Goal: Task Accomplishment & Management: Complete application form

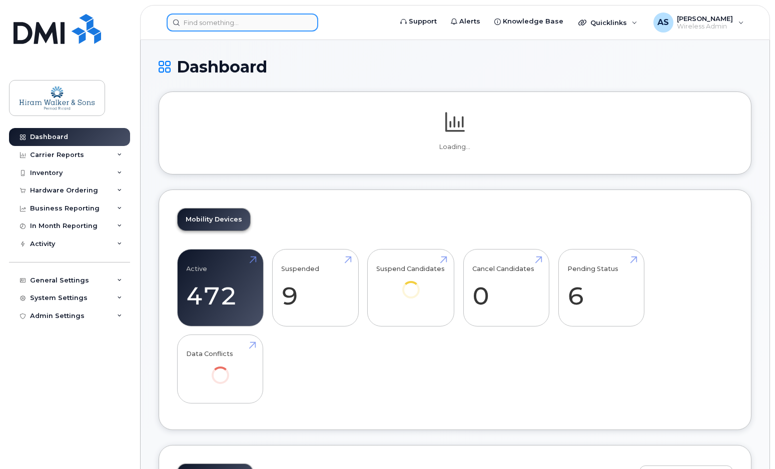
click at [225, 22] on input at bounding box center [243, 23] width 152 height 18
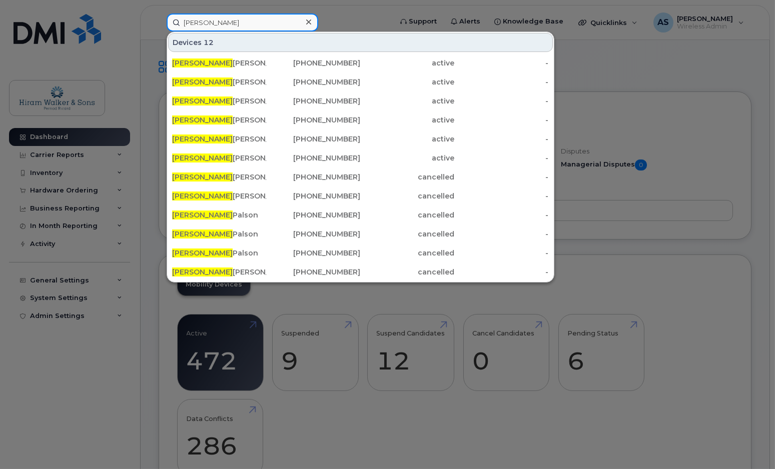
type input "[PERSON_NAME]"
click at [210, 136] on div "Jeff rey Pratt" at bounding box center [219, 139] width 94 height 10
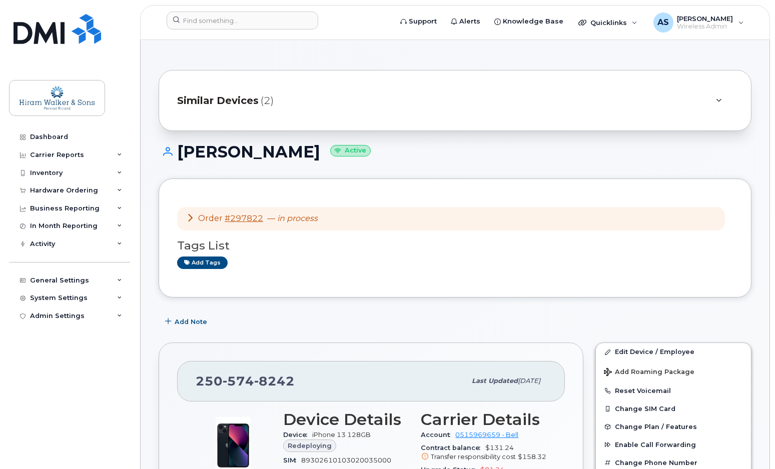
click at [119, 190] on icon at bounding box center [119, 190] width 5 height 5
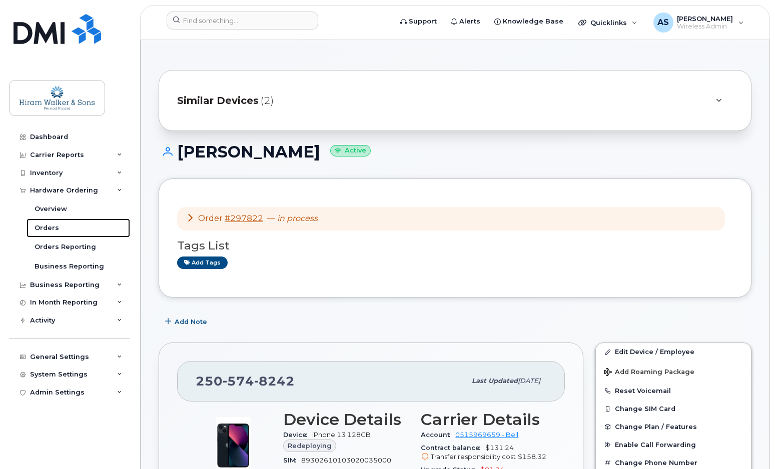
click at [78, 225] on link "Orders" at bounding box center [79, 228] width 104 height 19
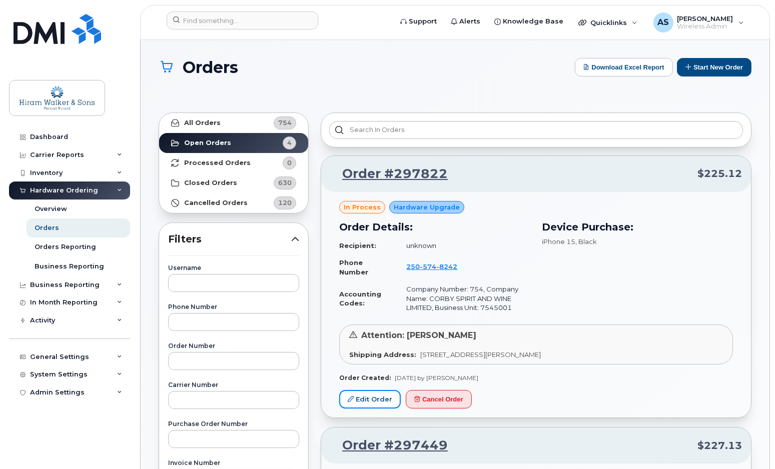
click at [365, 398] on link "Edit Order" at bounding box center [370, 399] width 62 height 19
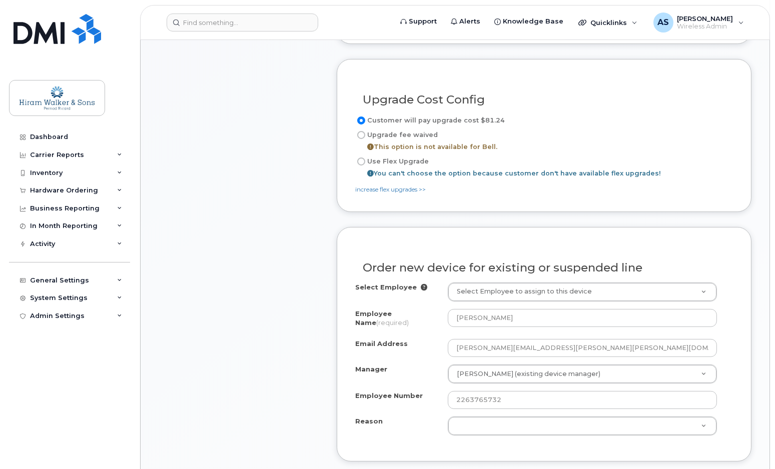
scroll to position [591, 0]
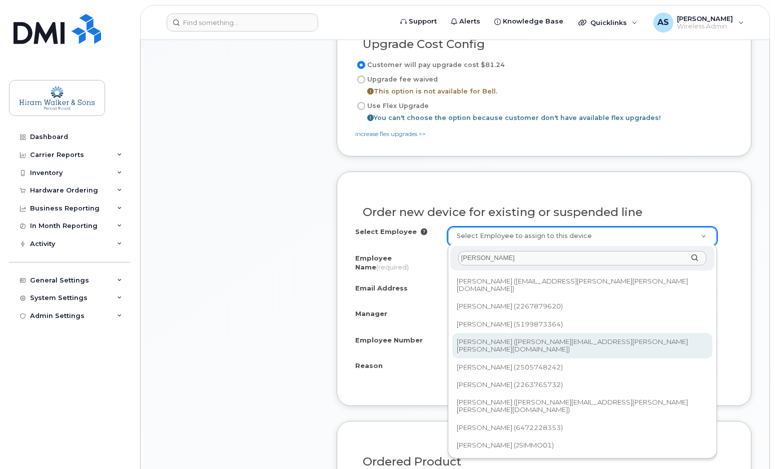
type input "[PERSON_NAME]"
type input "2976067"
type input "[PERSON_NAME][EMAIL_ADDRESS][PERSON_NAME][PERSON_NAME][DOMAIN_NAME]"
select select "7545630"
select select "527716"
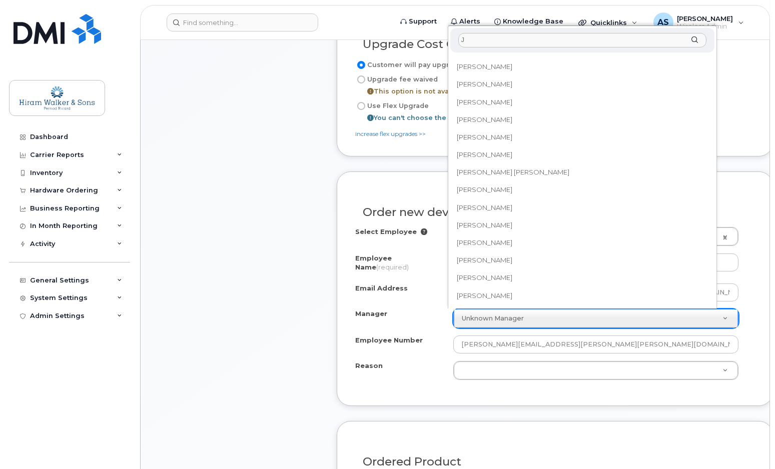
scroll to position [0, 0]
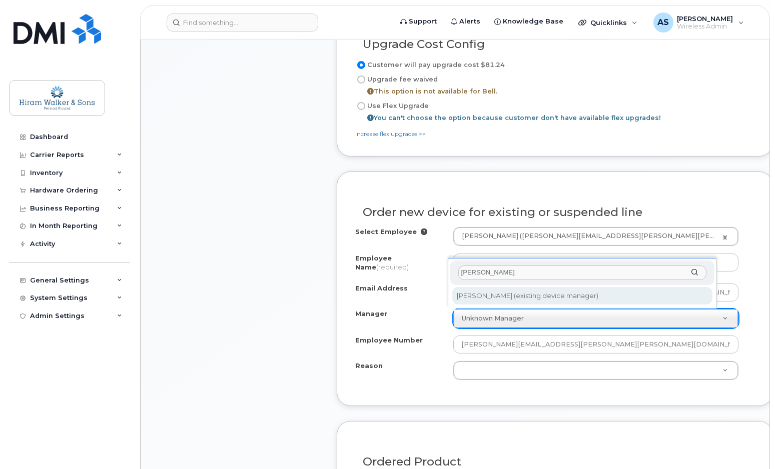
type input "[PERSON_NAME]"
select select "872747"
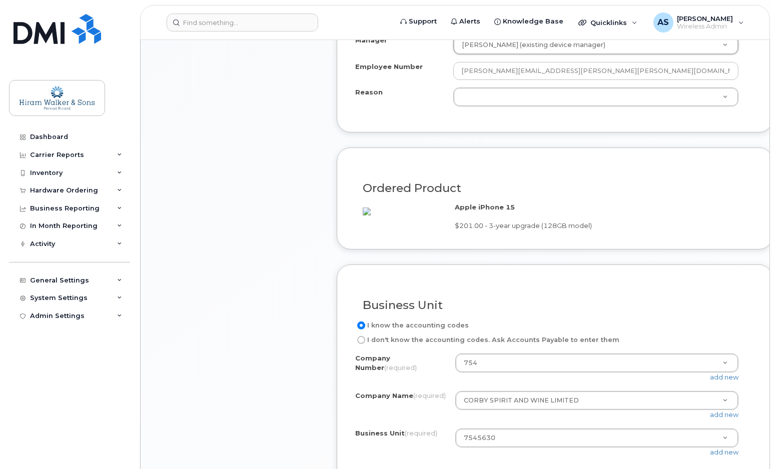
scroll to position [1000, 0]
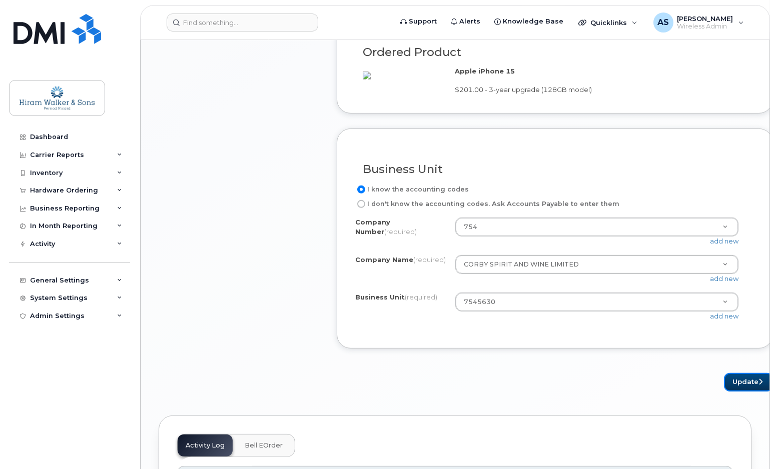
click at [735, 392] on button "Update" at bounding box center [748, 382] width 49 height 19
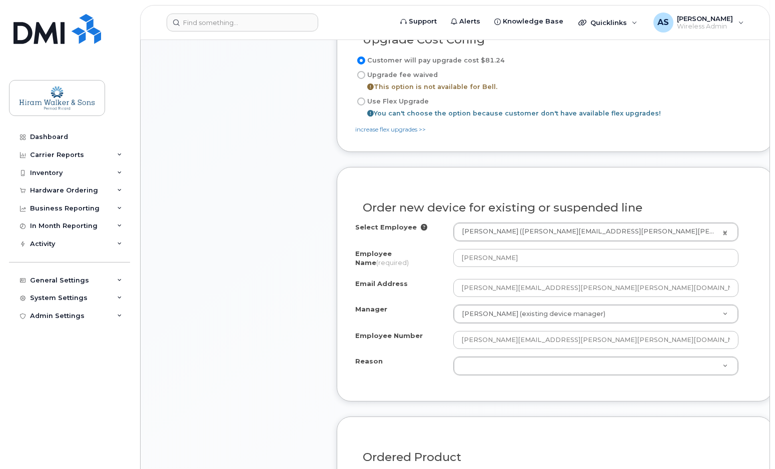
scroll to position [541, 0]
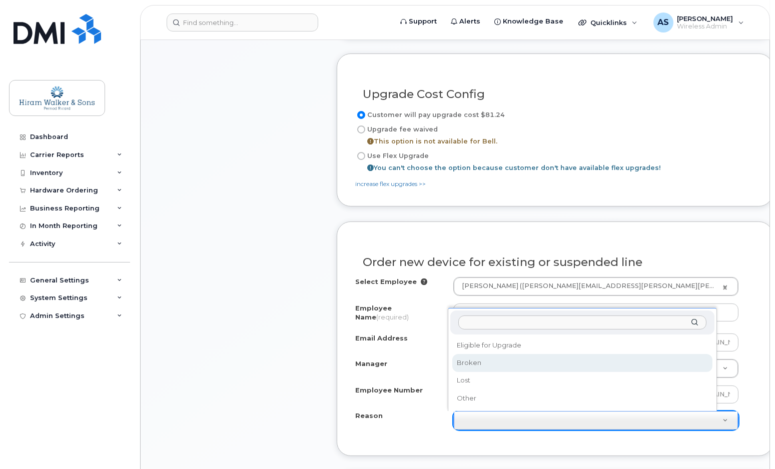
select select "broken"
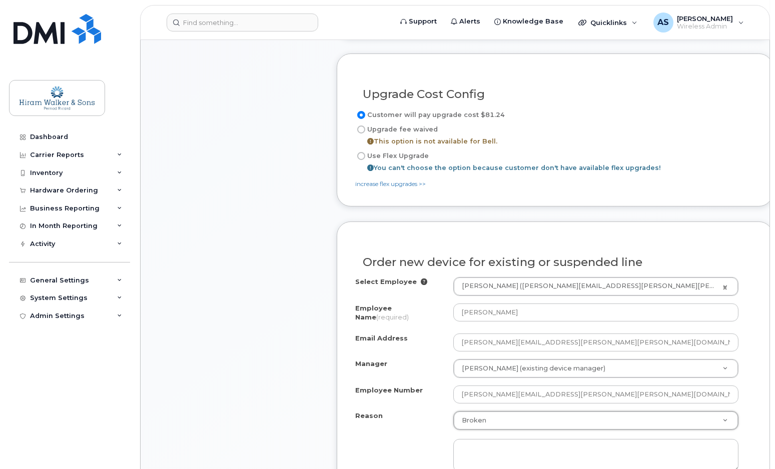
scroll to position [723, 0]
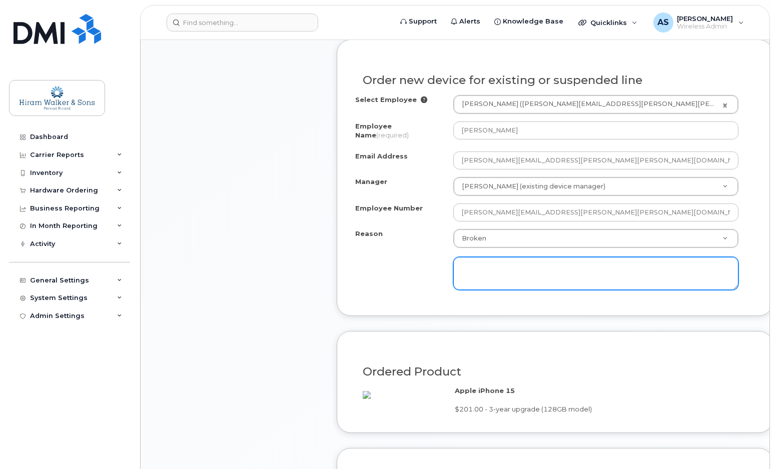
click at [490, 275] on textarea at bounding box center [596, 273] width 286 height 33
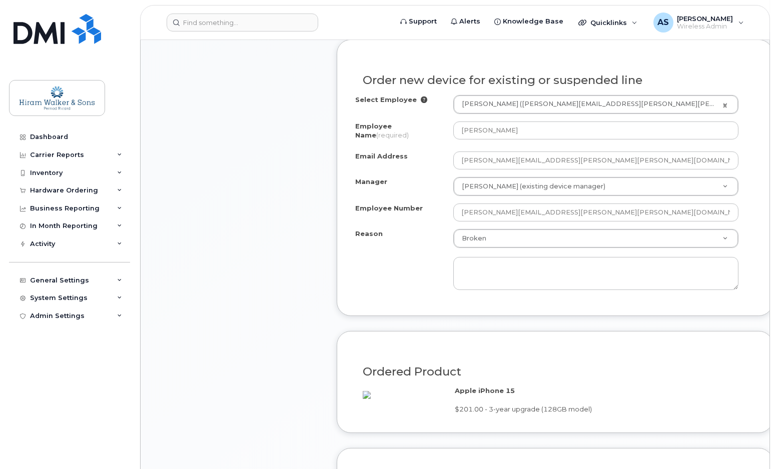
click at [625, 375] on h3 "Ordered Product" at bounding box center [555, 372] width 384 height 13
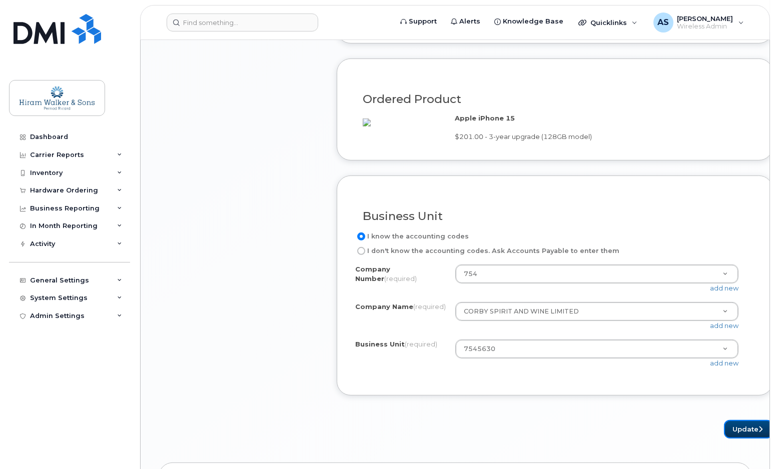
click at [724, 439] on button "Update" at bounding box center [748, 429] width 49 height 19
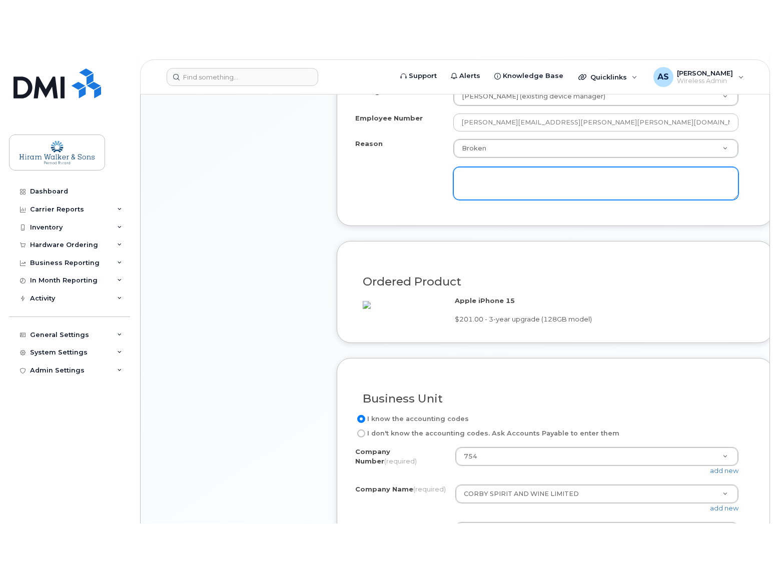
scroll to position [751, 0]
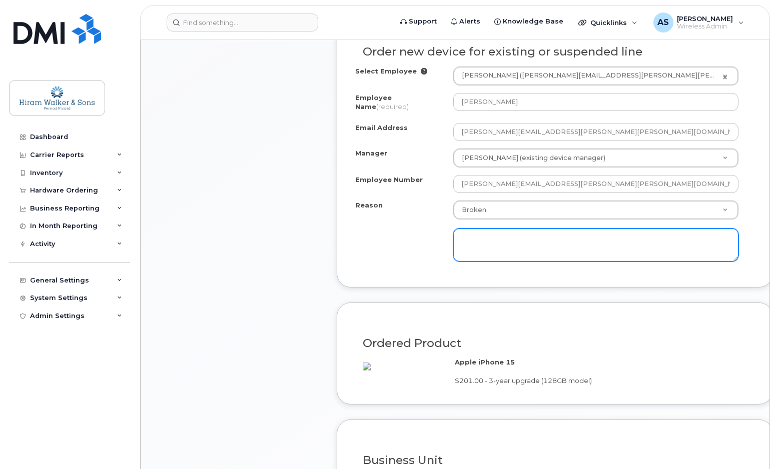
click at [520, 239] on textarea at bounding box center [596, 245] width 286 height 33
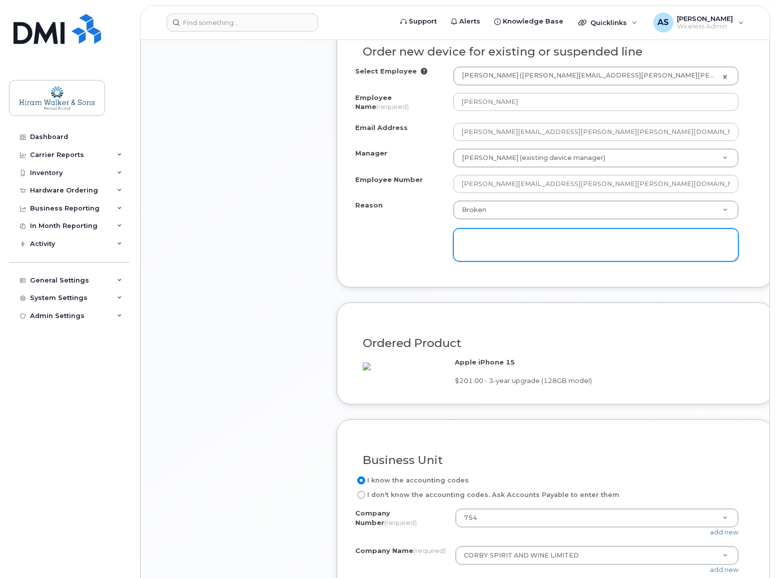
drag, startPoint x: 615, startPoint y: 234, endPoint x: 605, endPoint y: 235, distance: 10.0
click at [615, 234] on textarea at bounding box center [596, 245] width 286 height 33
paste textarea "USer has been having issues with his phone for some time and has been getting p…"
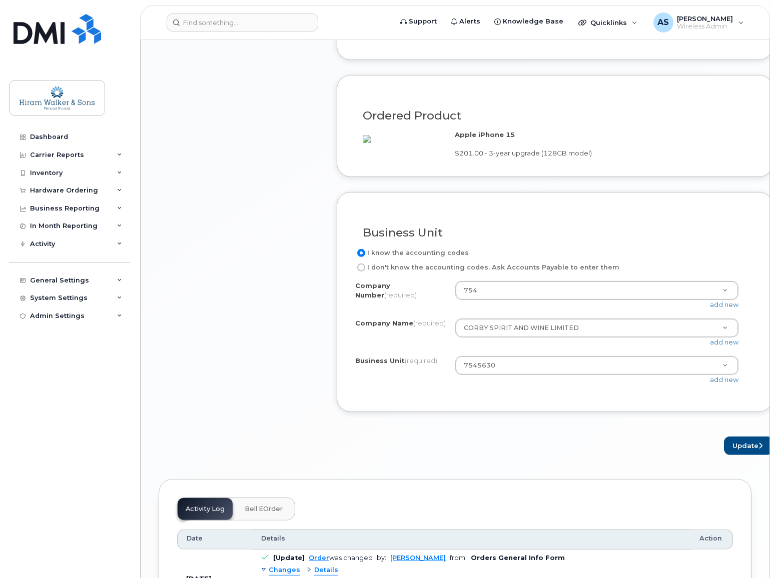
scroll to position [11, 0]
type textarea "USer has been having issues with his phone for some time and has been getting p…"
drag, startPoint x: 721, startPoint y: 464, endPoint x: 690, endPoint y: 455, distance: 32.8
click at [724, 455] on button "Update" at bounding box center [748, 446] width 49 height 19
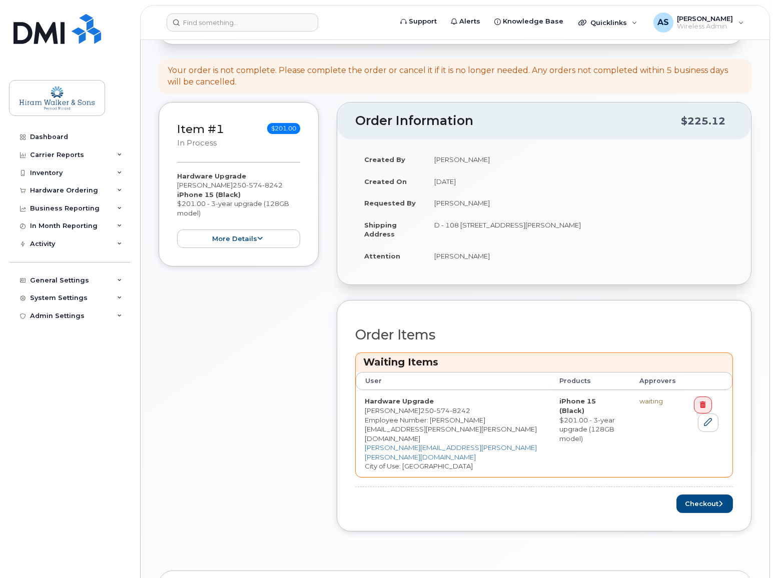
scroll to position [273, 0]
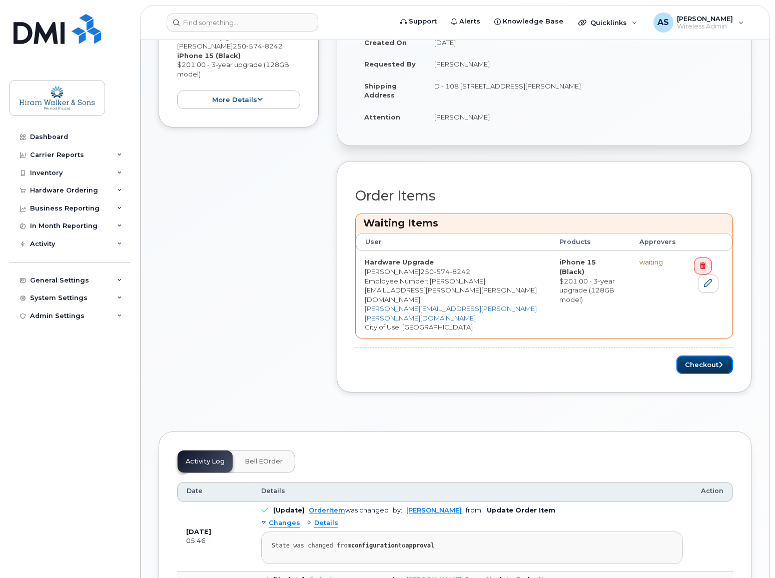
click at [691, 356] on button "Checkout" at bounding box center [704, 365] width 57 height 19
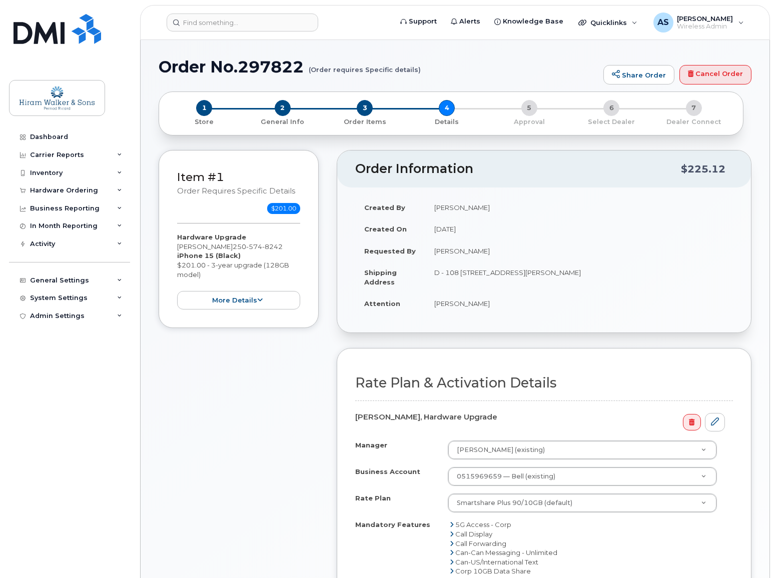
scroll to position [273, 0]
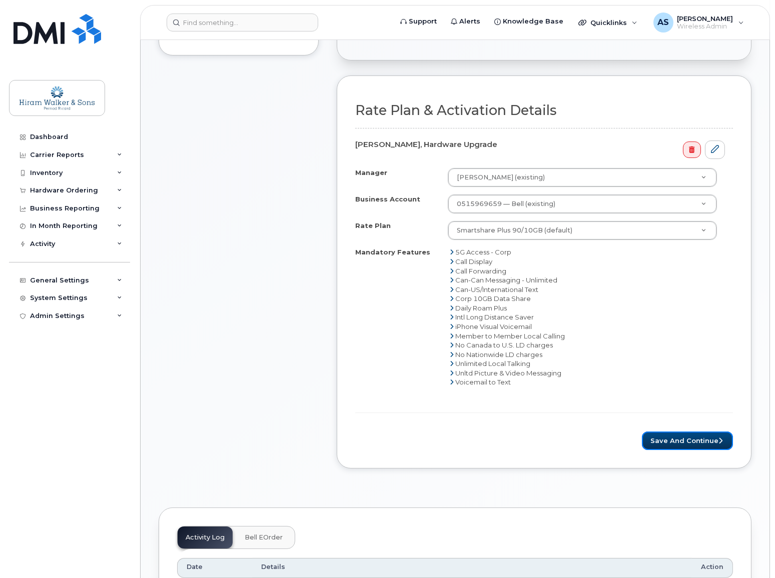
click at [674, 434] on button "Save and Continue" at bounding box center [687, 441] width 91 height 19
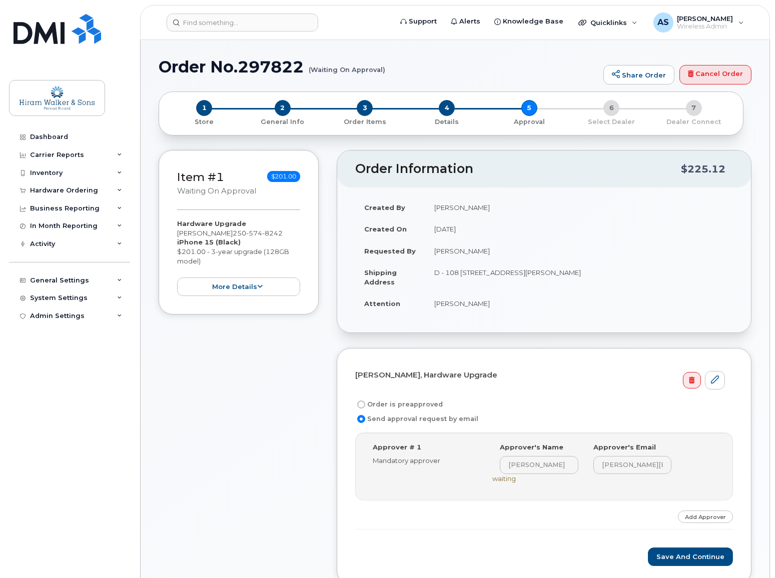
scroll to position [136, 0]
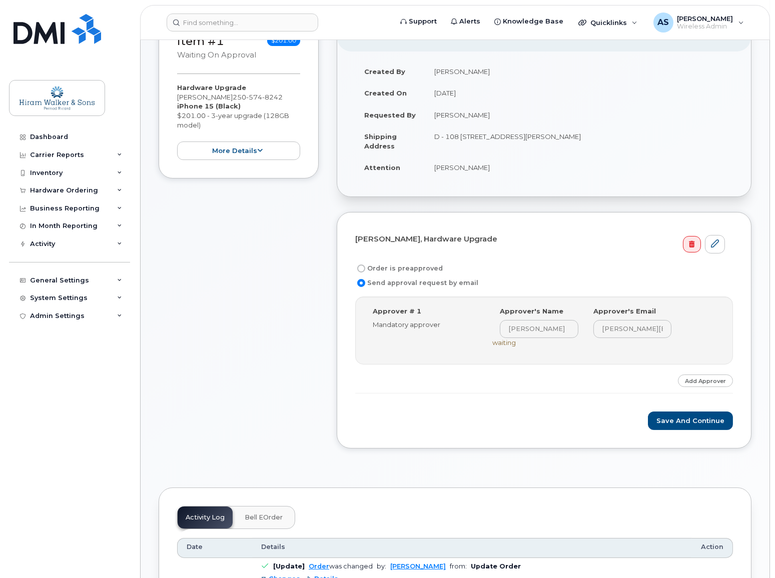
click at [359, 268] on input "Order is preapproved" at bounding box center [361, 269] width 8 height 8
radio input "true"
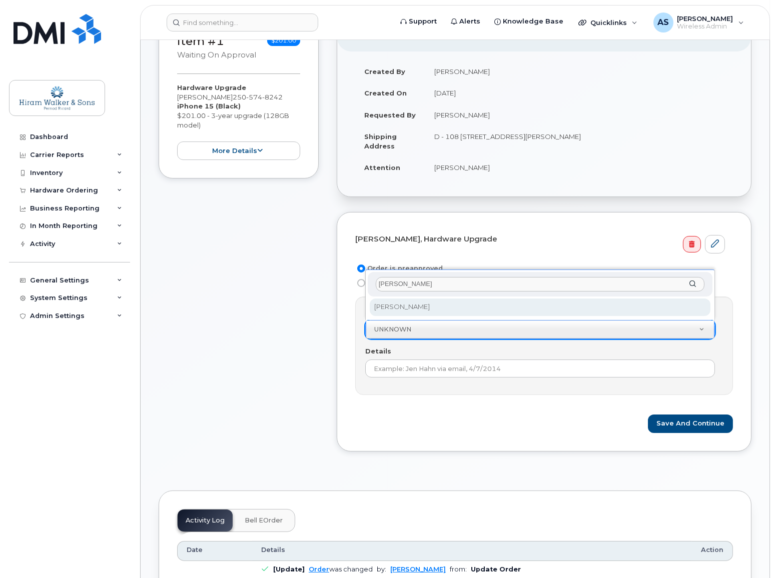
type input "[PERSON_NAME]"
select select "872747"
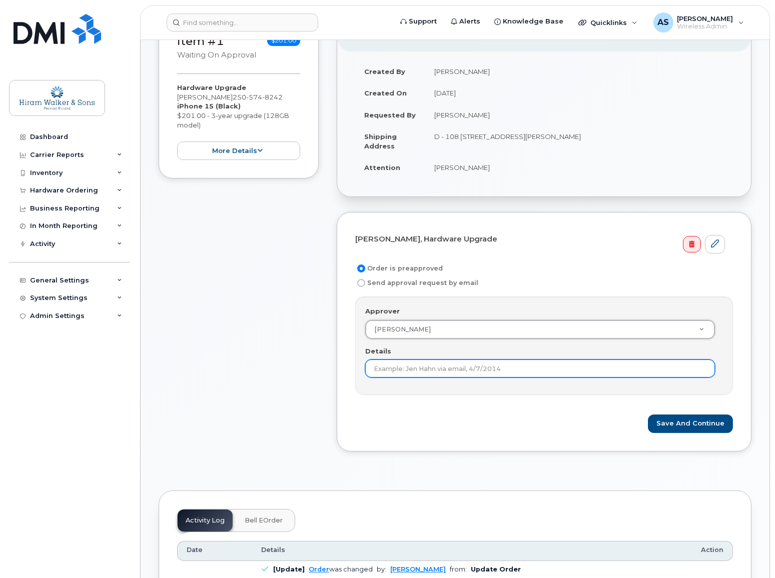
drag, startPoint x: 441, startPoint y: 367, endPoint x: 447, endPoint y: 371, distance: 7.2
click at [441, 367] on input "Details" at bounding box center [540, 369] width 350 height 18
paste input "USer has been having issues with his phone for some time and has been getting p…"
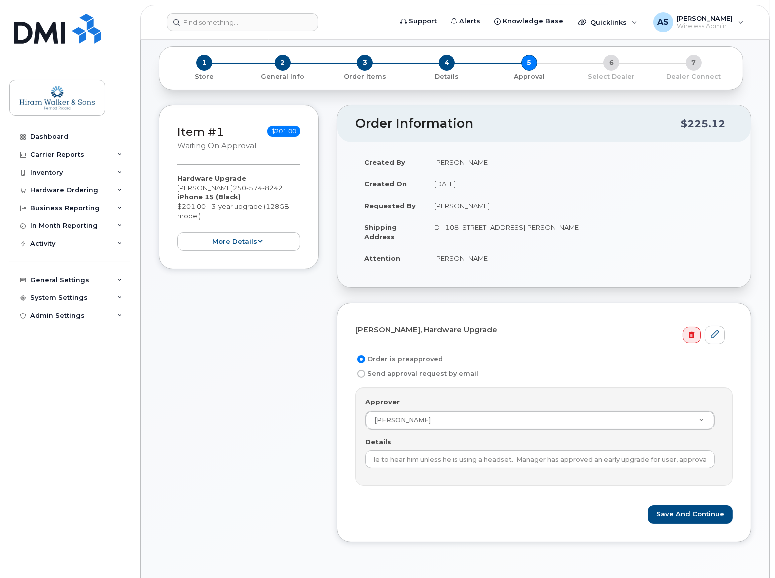
scroll to position [0, 0]
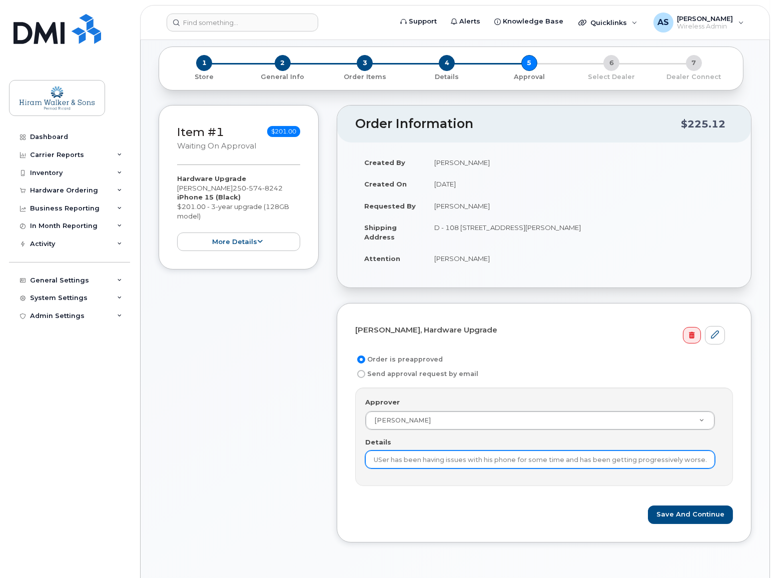
click at [700, 462] on input "USer has been having issues with his phone for some time and has been getting p…" at bounding box center [540, 460] width 350 height 18
paste input "SCTASK0238102"
type input "USer has been having issues with his phone for some time and has been getting p…"
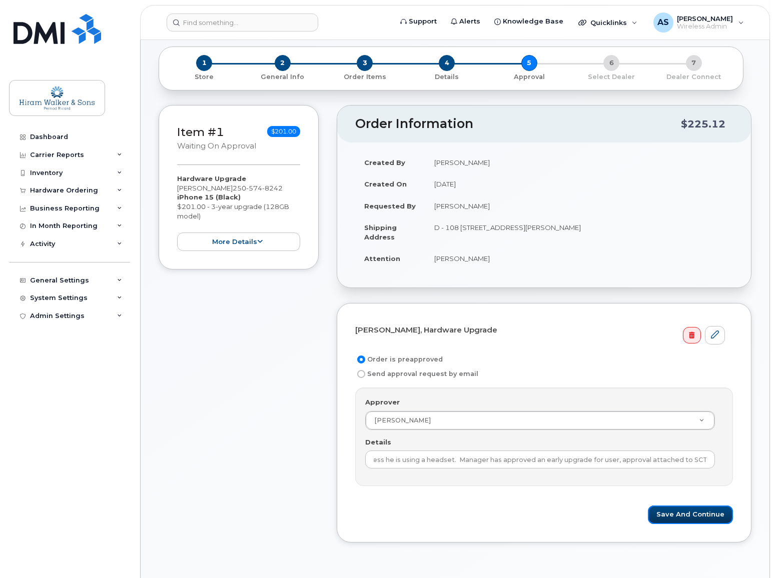
click at [700, 519] on button "Save and Continue" at bounding box center [690, 515] width 85 height 19
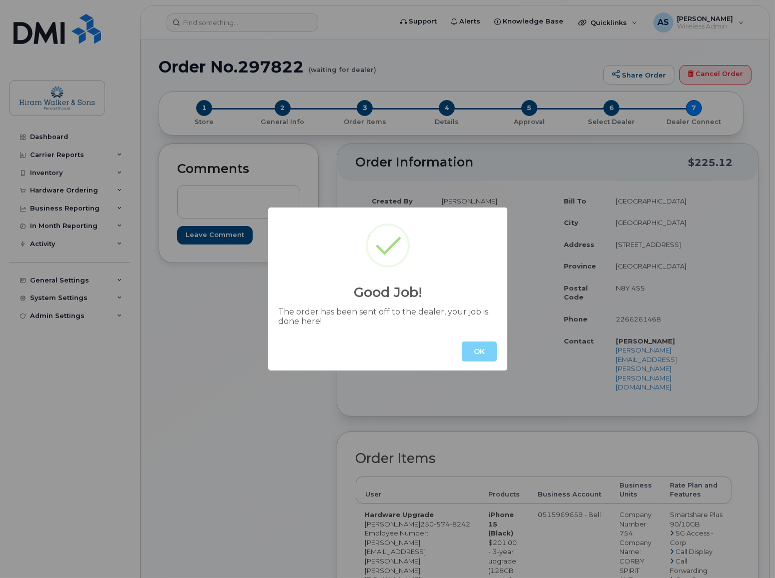
click at [485, 347] on button "OK" at bounding box center [479, 352] width 35 height 20
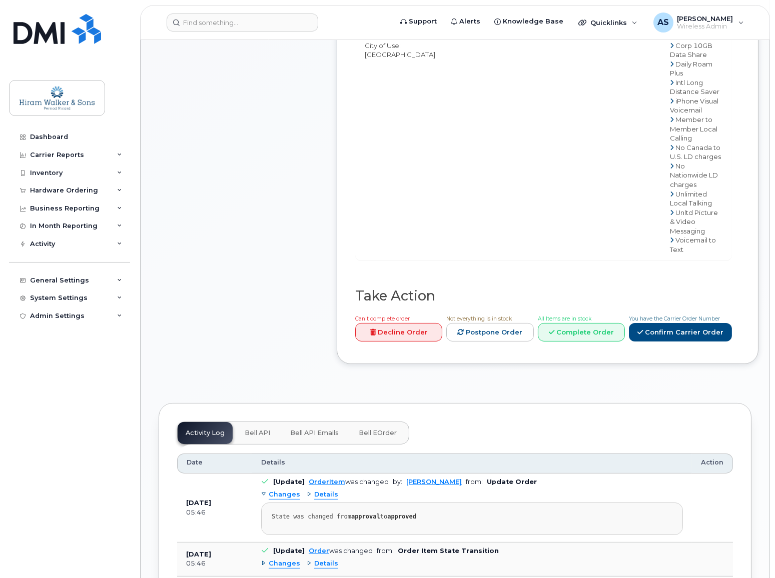
scroll to position [773, 0]
